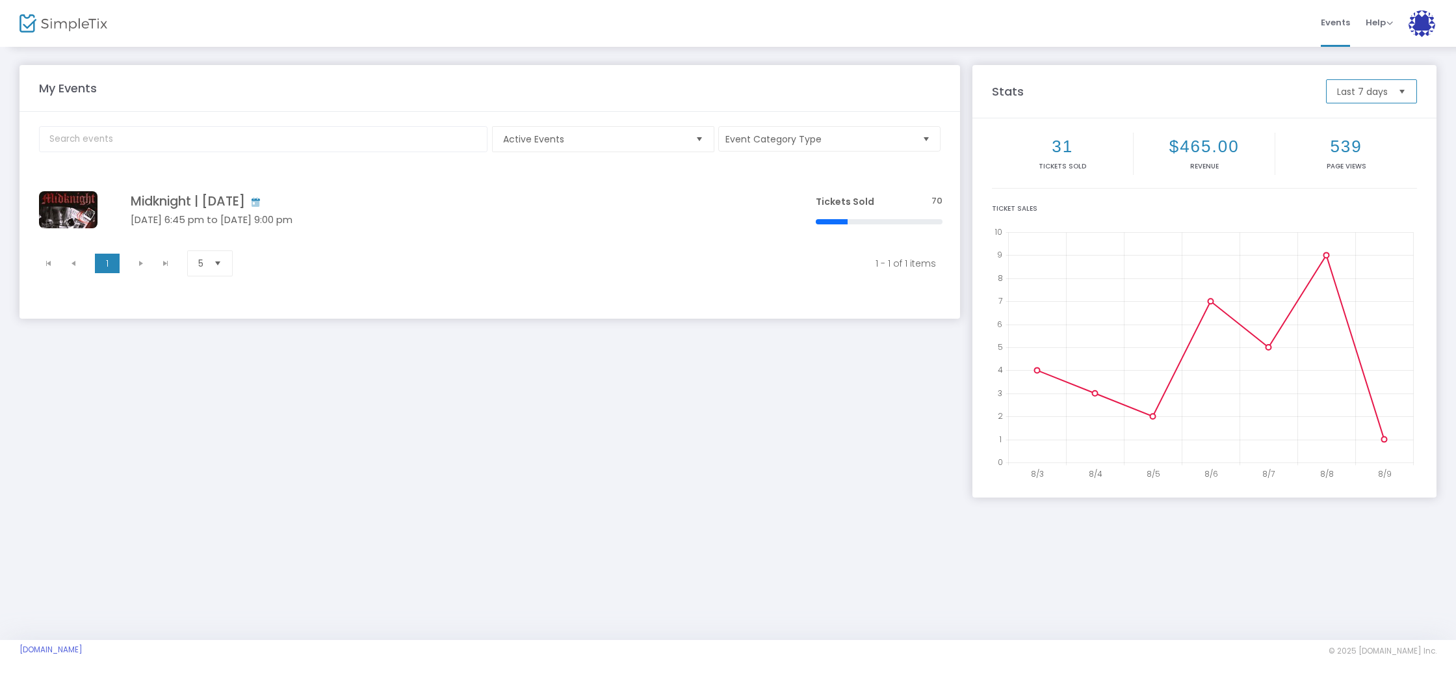
click at [1376, 97] on span "Last 7 days" at bounding box center [1362, 91] width 51 height 13
click at [1379, 224] on li "Last year" at bounding box center [1371, 221] width 89 height 26
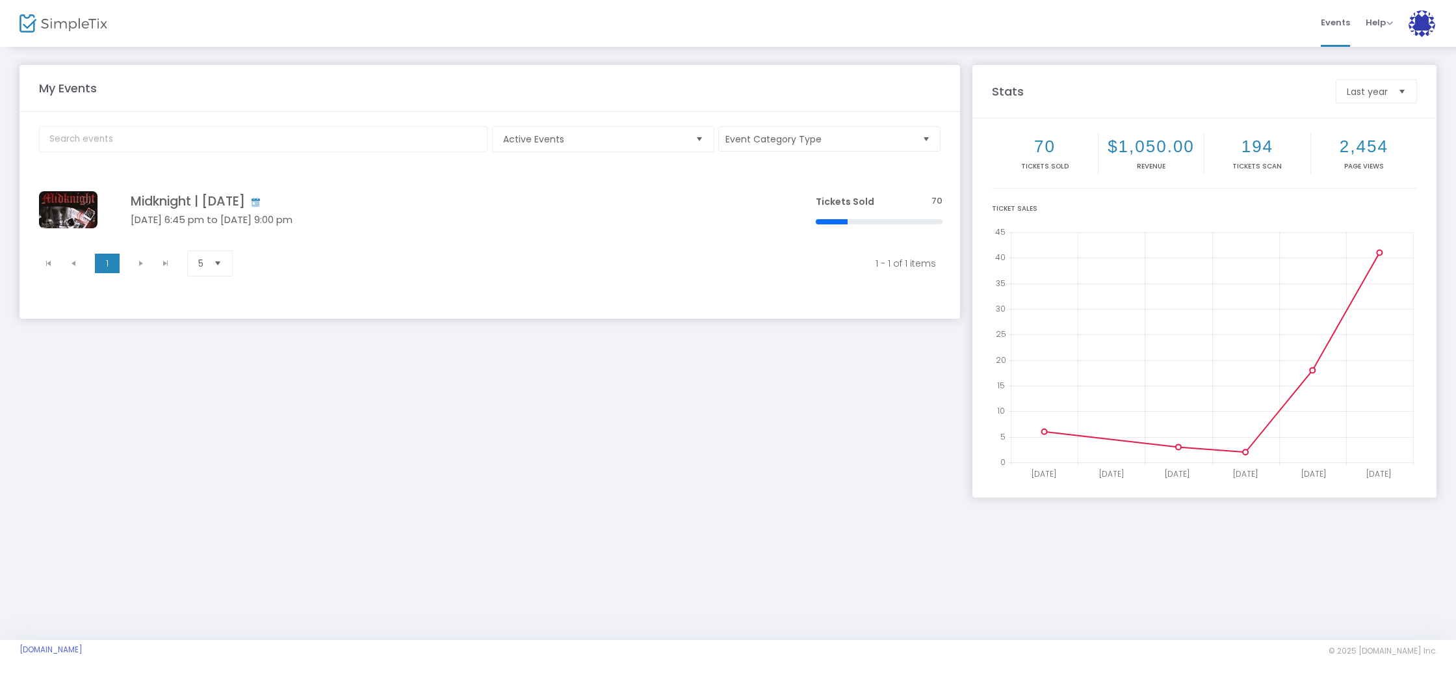
drag, startPoint x: 566, startPoint y: 287, endPoint x: 564, endPoint y: 280, distance: 6.8
click at [566, 287] on m-panel-content "Active Events Event Category Type Select All Film Screenings Film Screening Sho…" at bounding box center [490, 215] width 941 height 207
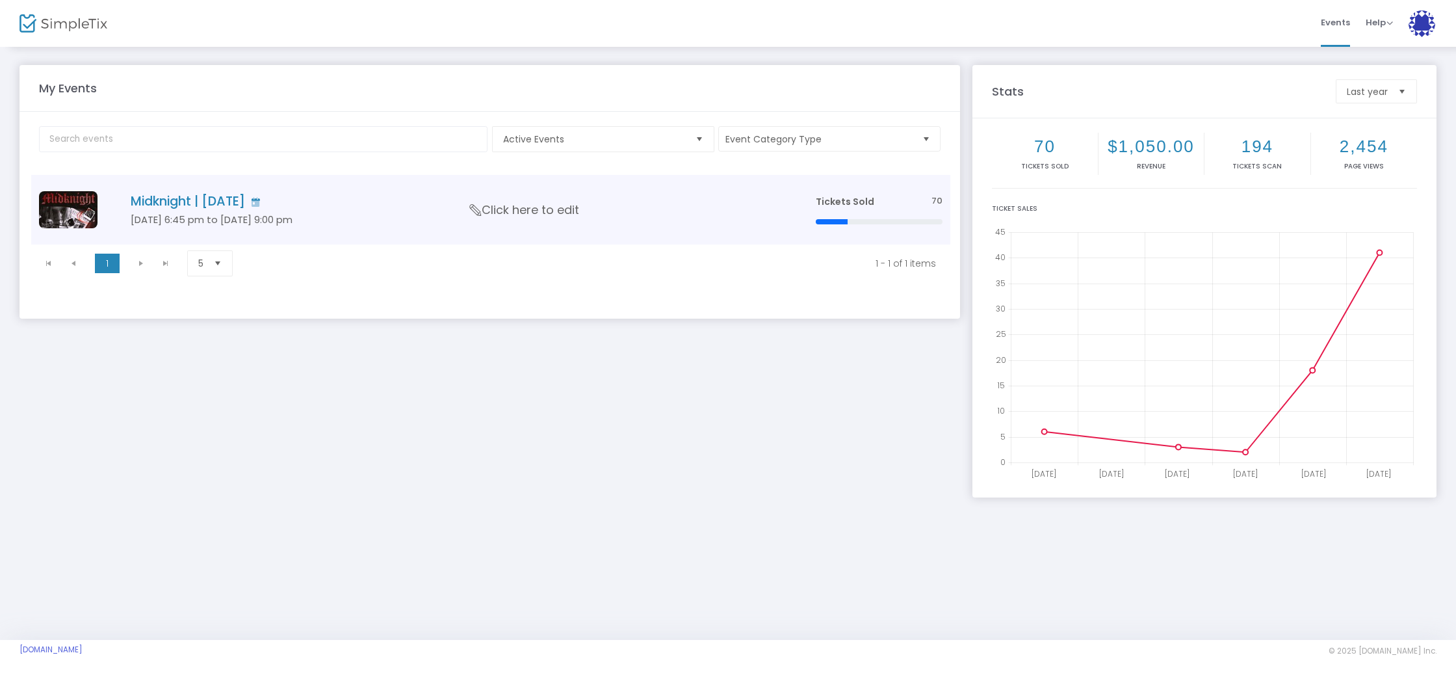
click at [541, 234] on td "Midknight | August [DATE] 6:45 pm to [DATE] 9:00 pm Click here to edit" at bounding box center [453, 210] width 708 height 70
